Goal: Information Seeking & Learning: Learn about a topic

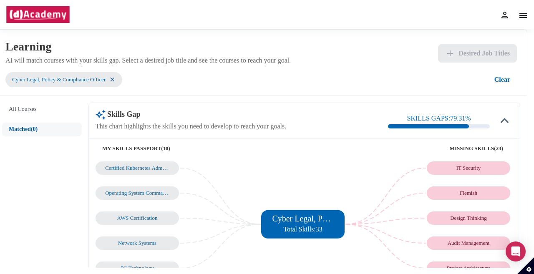
scroll to position [146, 0]
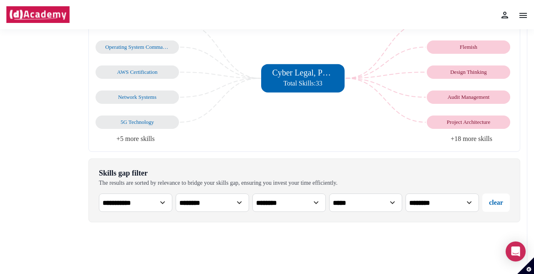
click at [484, 138] on li "+18 more skills" at bounding box center [409, 139] width 209 height 12
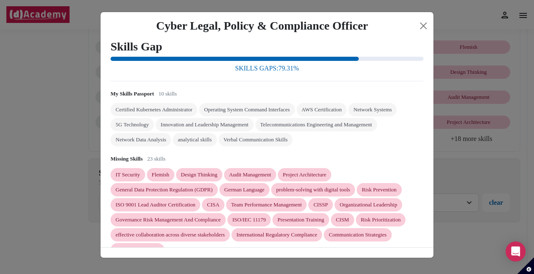
scroll to position [15, 0]
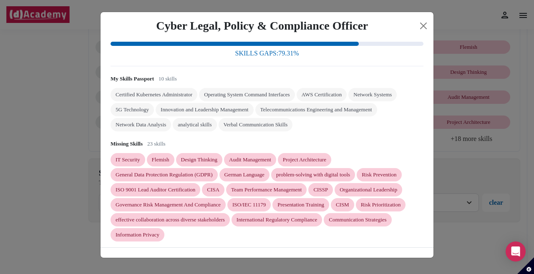
click at [320, 176] on div "problem-solving with digital tools" at bounding box center [313, 174] width 74 height 7
copy div "problem-solving with digital tools"
click at [426, 25] on button "Close" at bounding box center [423, 25] width 13 height 13
